Goal: Navigation & Orientation: Find specific page/section

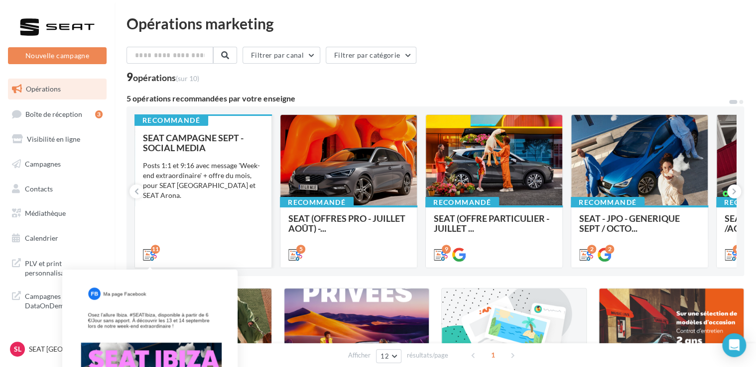
click at [155, 250] on div "11" at bounding box center [155, 249] width 9 height 9
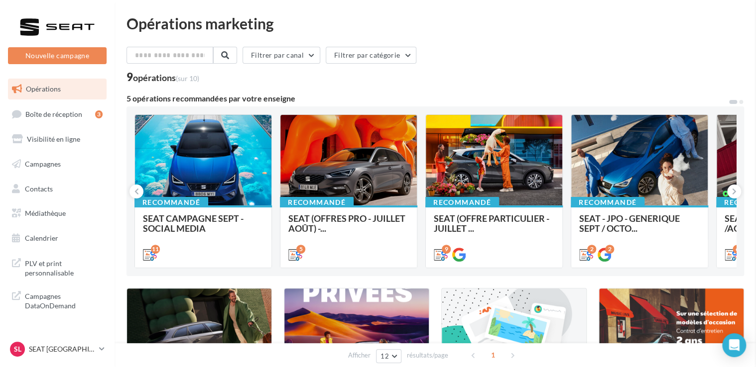
click at [88, 350] on p "SEAT [GEOGRAPHIC_DATA]" at bounding box center [62, 349] width 66 height 10
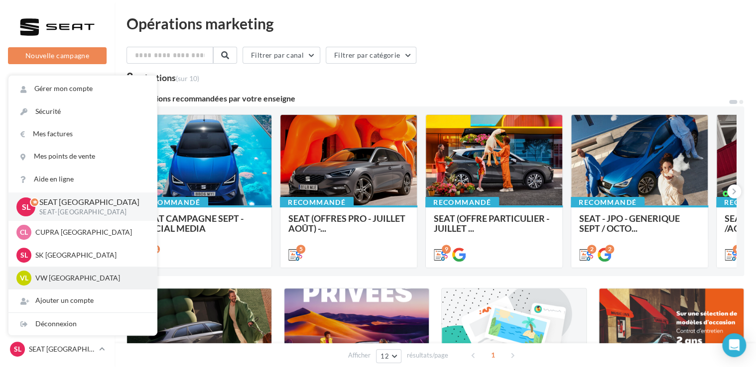
click at [88, 270] on div "VL VW LE HAVRE vw-leh-tou" at bounding box center [82, 278] width 148 height 23
click at [107, 351] on div "SL SEAT [GEOGRAPHIC_DATA] SEAT-[GEOGRAPHIC_DATA] Gérer mon compte Sécurité Mes …" at bounding box center [57, 353] width 114 height 27
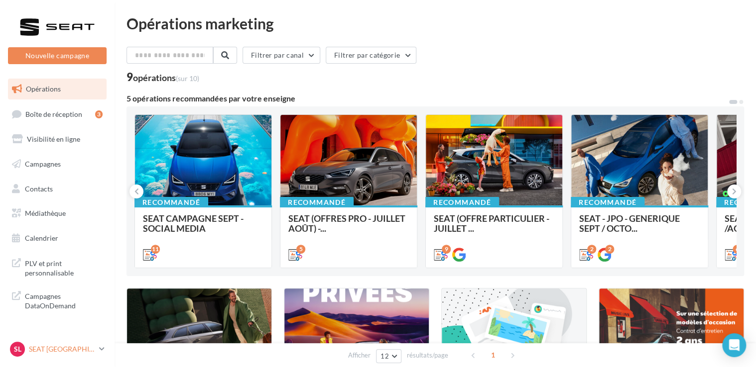
click at [104, 349] on icon at bounding box center [101, 349] width 5 height 8
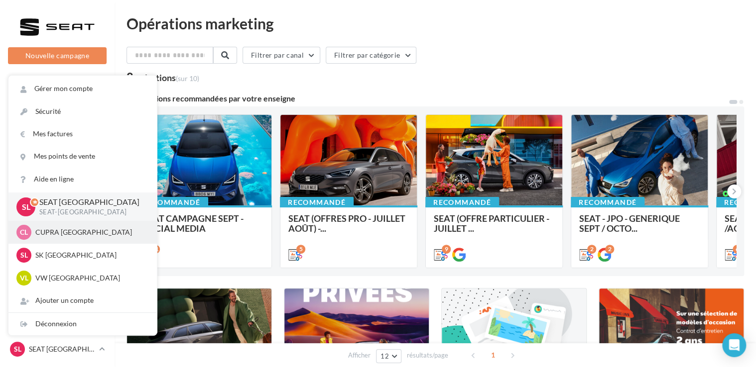
click at [76, 240] on div "CL CUPRA LE HAVRE cupra_lehavre" at bounding box center [82, 232] width 148 height 23
click at [100, 350] on icon at bounding box center [101, 349] width 5 height 8
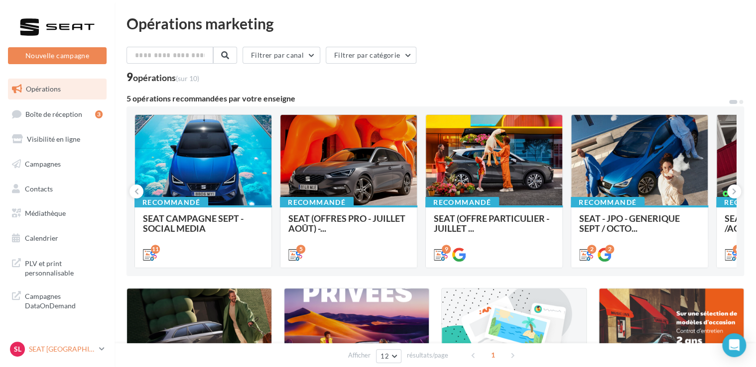
click at [99, 350] on icon at bounding box center [101, 349] width 5 height 8
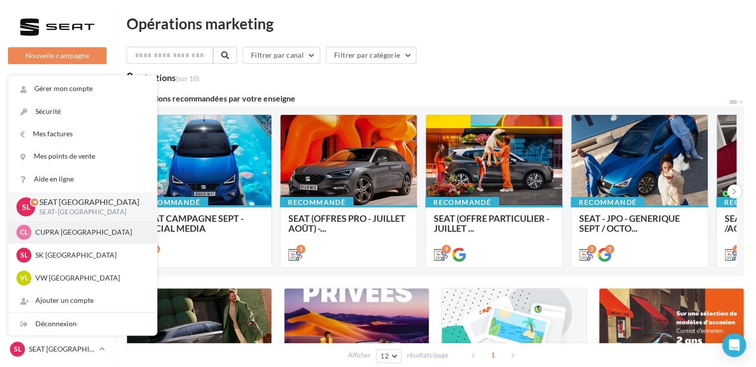
click at [46, 235] on p "CUPRA [GEOGRAPHIC_DATA]" at bounding box center [89, 232] width 109 height 10
